Goal: Information Seeking & Learning: Learn about a topic

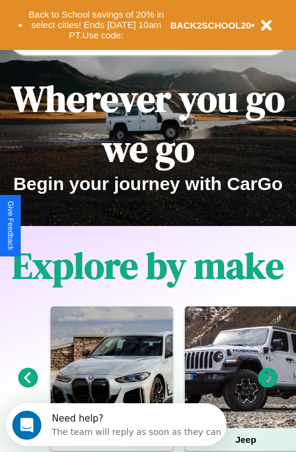
scroll to position [188, 0]
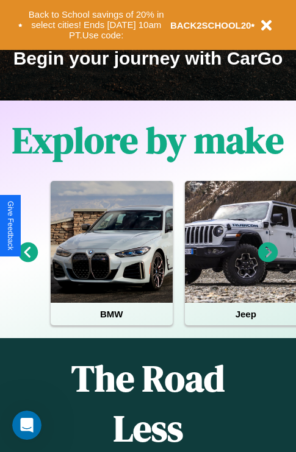
click at [268, 261] on icon at bounding box center [268, 253] width 20 height 20
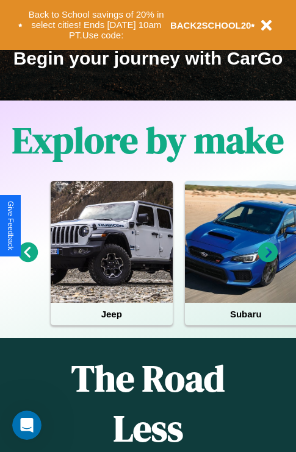
click at [27, 261] on icon at bounding box center [28, 253] width 20 height 20
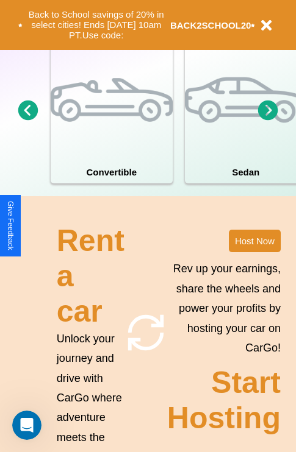
scroll to position [950, 0]
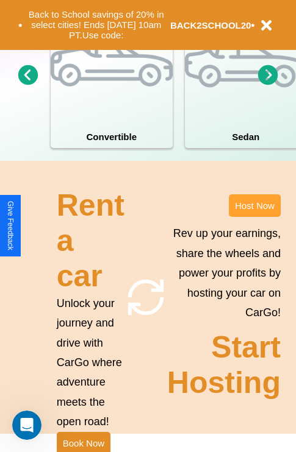
click at [254, 217] on button "Host Now" at bounding box center [255, 205] width 52 height 23
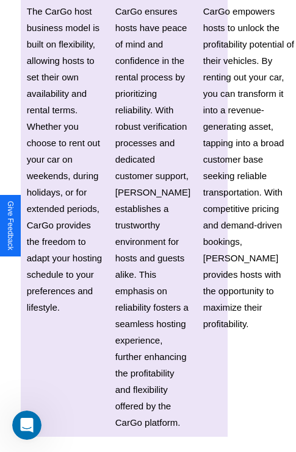
scroll to position [1794, 24]
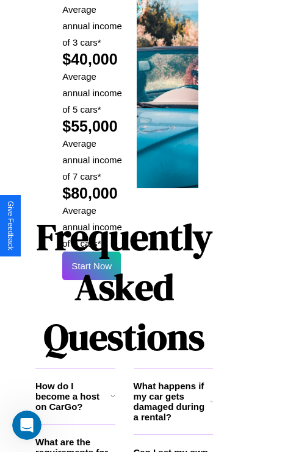
click at [91, 226] on h1 "Frequently Asked Questions" at bounding box center [123, 287] width 177 height 162
